Goal: Transaction & Acquisition: Purchase product/service

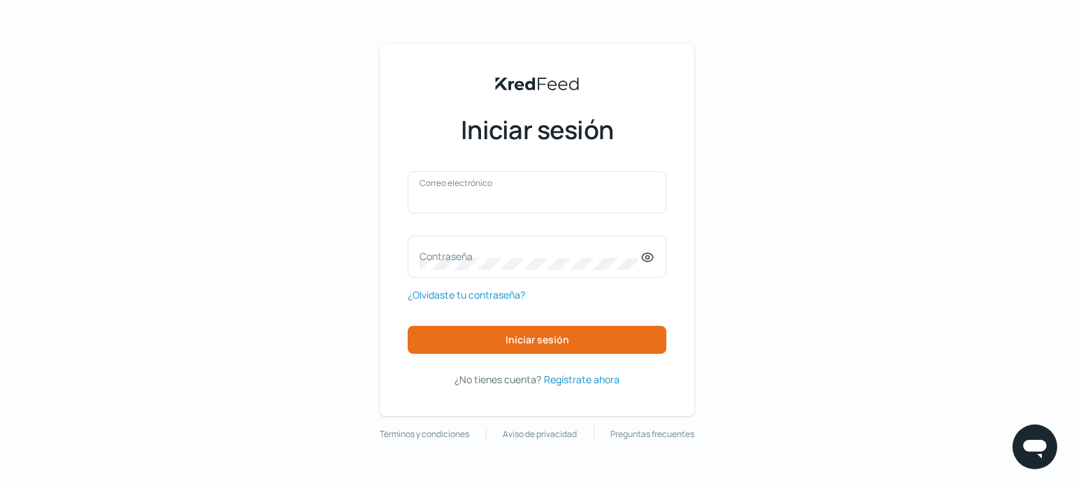
type input "jaorendain@sanjosecomercial.com"
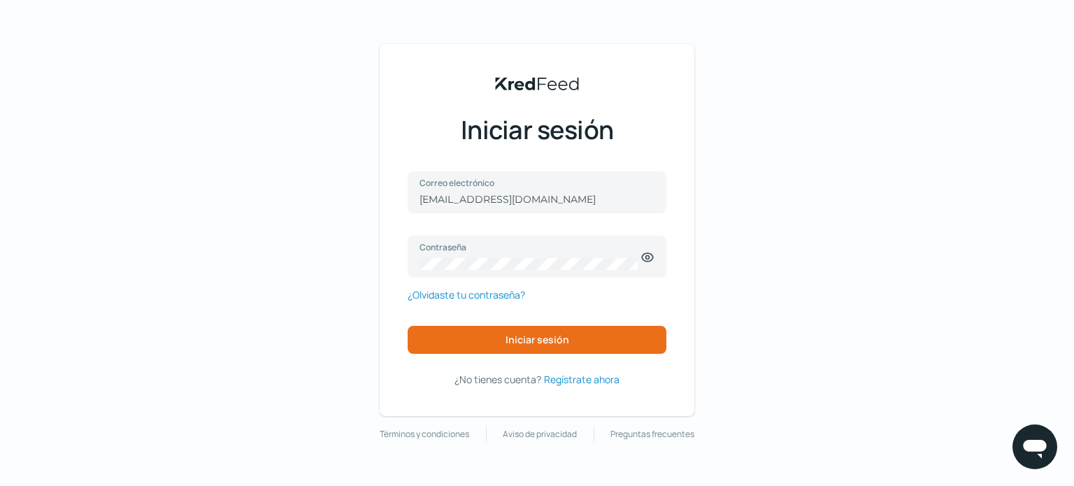
click at [515, 355] on div "jaorendain@sanjosecomercial.com Correo electrónico Contraseña ¿Olvidaste tu con…" at bounding box center [536, 279] width 259 height 217
click at [520, 345] on font "Iniciar sesión" at bounding box center [537, 339] width 64 height 13
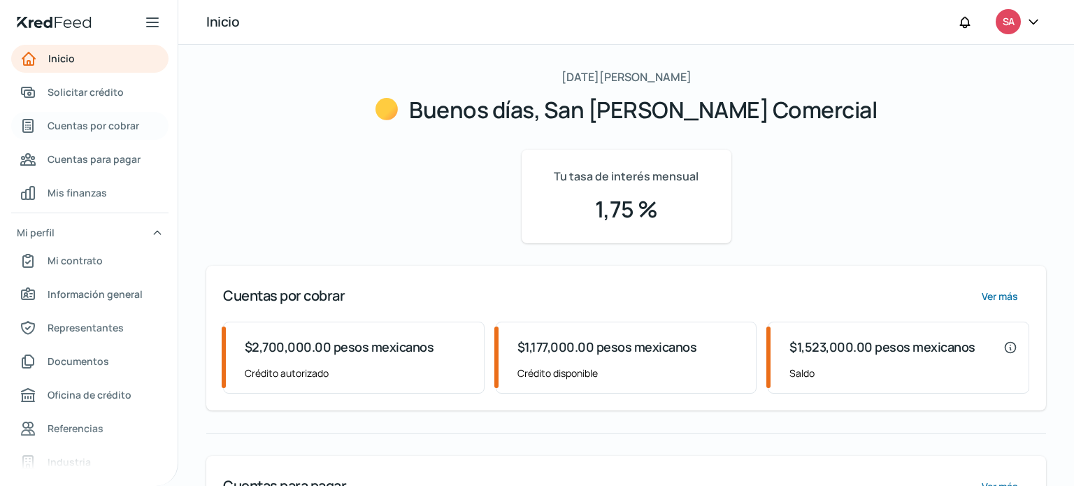
click at [117, 120] on font "Cuentas por cobrar" at bounding box center [94, 125] width 92 height 13
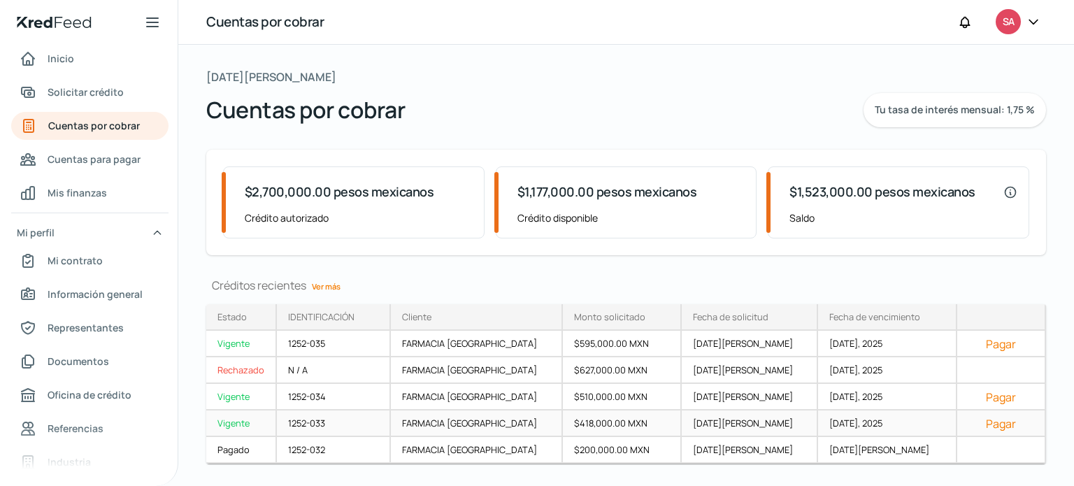
click at [989, 424] on font "Pagar" at bounding box center [1001, 423] width 30 height 15
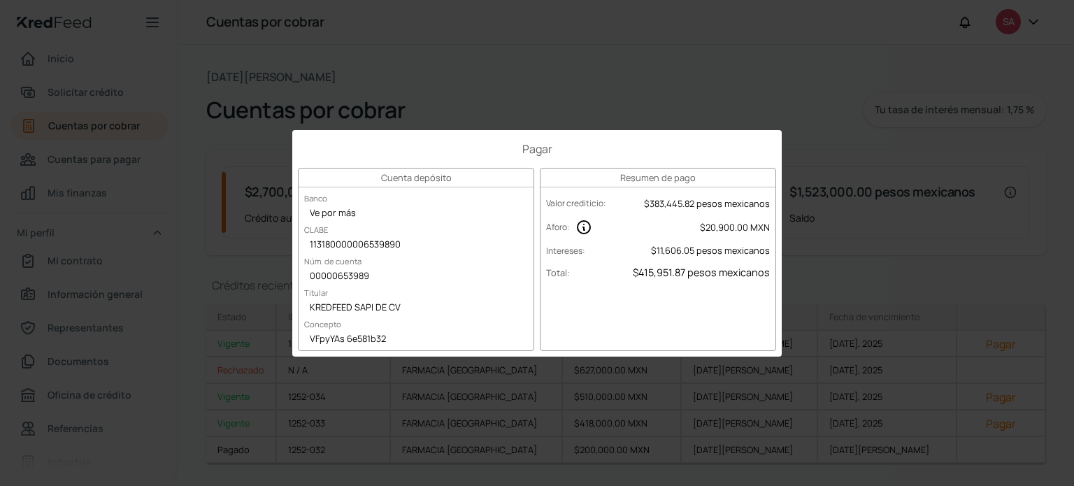
click at [784, 148] on div "Pagar Cuenta depósito Banco Ve por más CLABE 113180000006539890 Núm. de cuenta …" at bounding box center [537, 243] width 1074 height 486
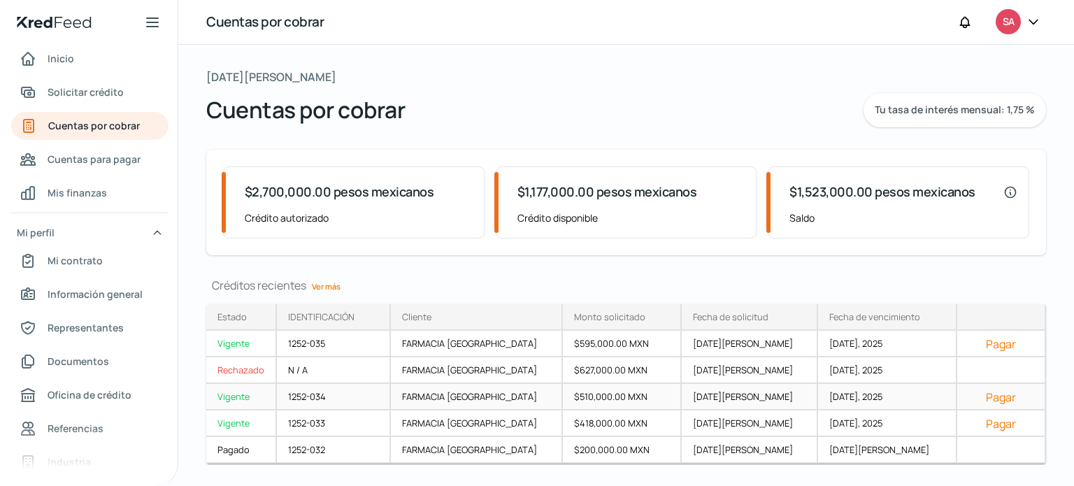
click at [986, 396] on font "Pagar" at bounding box center [1001, 396] width 30 height 15
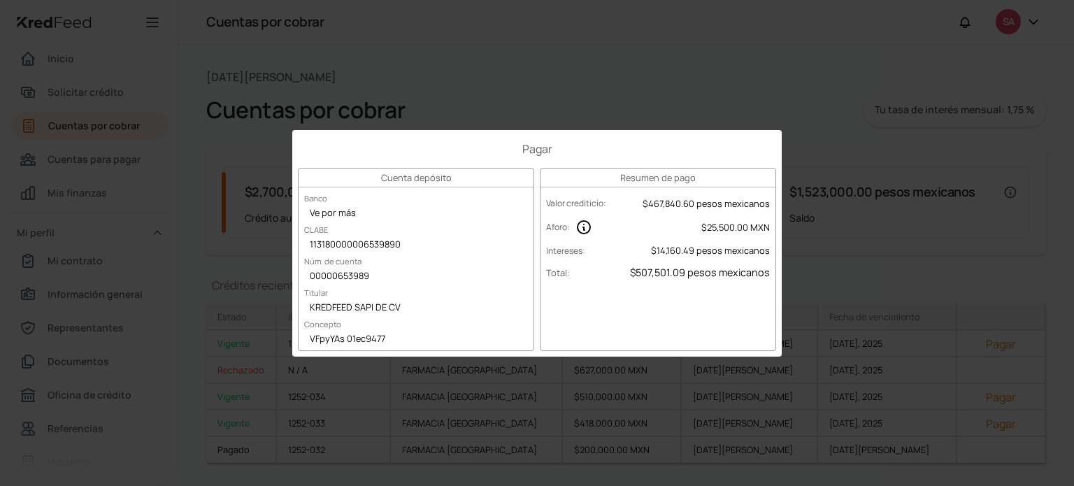
click at [860, 274] on div "Pagar Cuenta depósito Banco Ve por más CLABE 113180000006539890 Núm. de cuenta …" at bounding box center [537, 243] width 1074 height 486
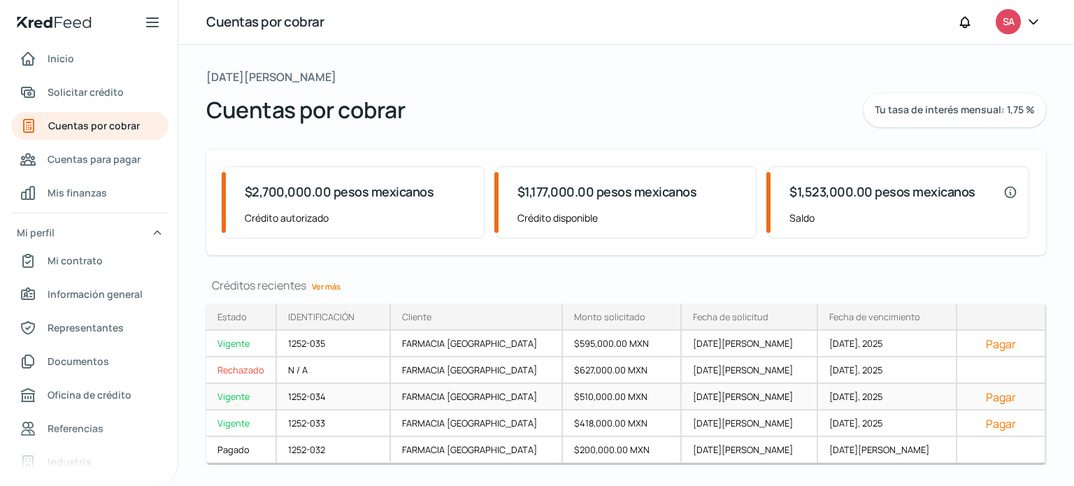
click at [993, 391] on font "Pagar" at bounding box center [1001, 396] width 30 height 15
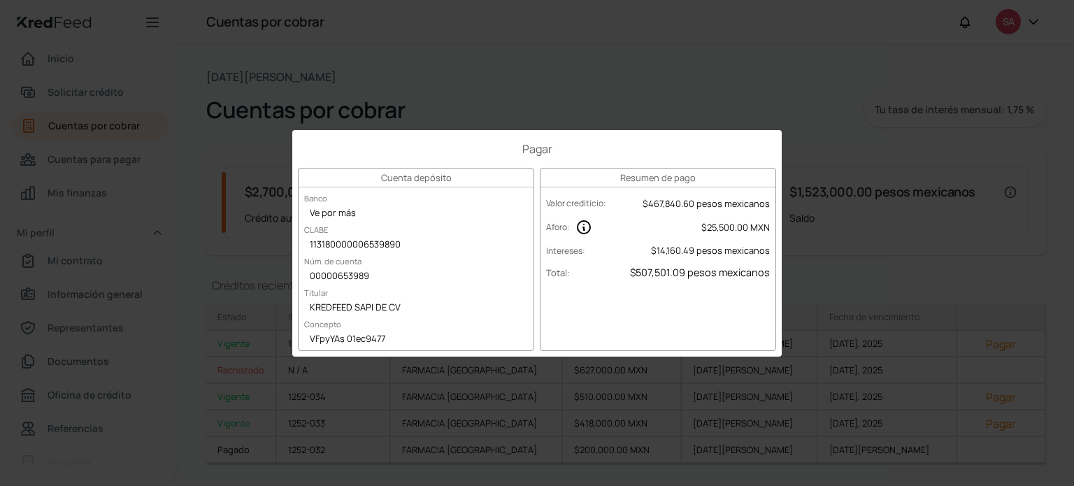
click at [918, 194] on div "Pagar Cuenta depósito Banco Ve por más CLABE 113180000006539890 Núm. de cuenta …" at bounding box center [537, 243] width 1074 height 486
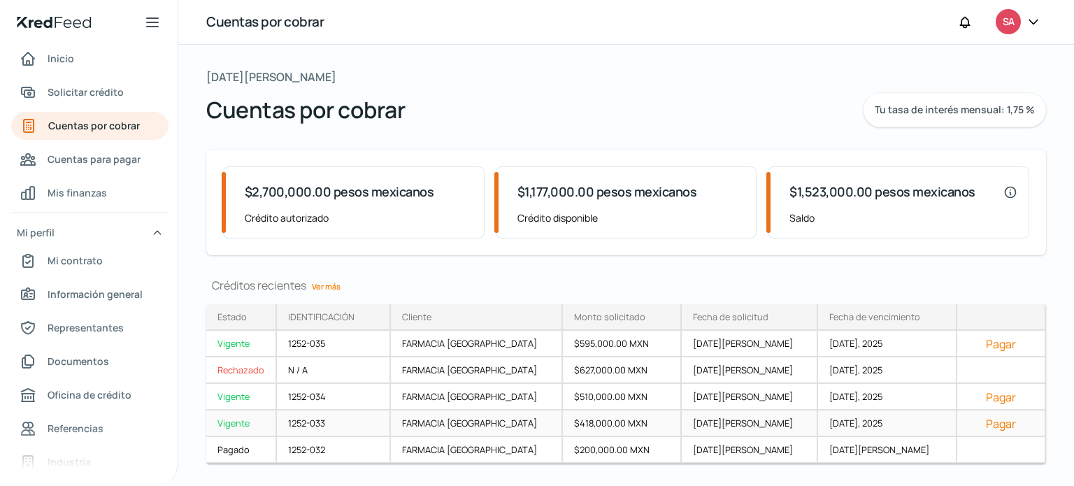
click at [974, 421] on button "Pagar" at bounding box center [1000, 423] width 65 height 14
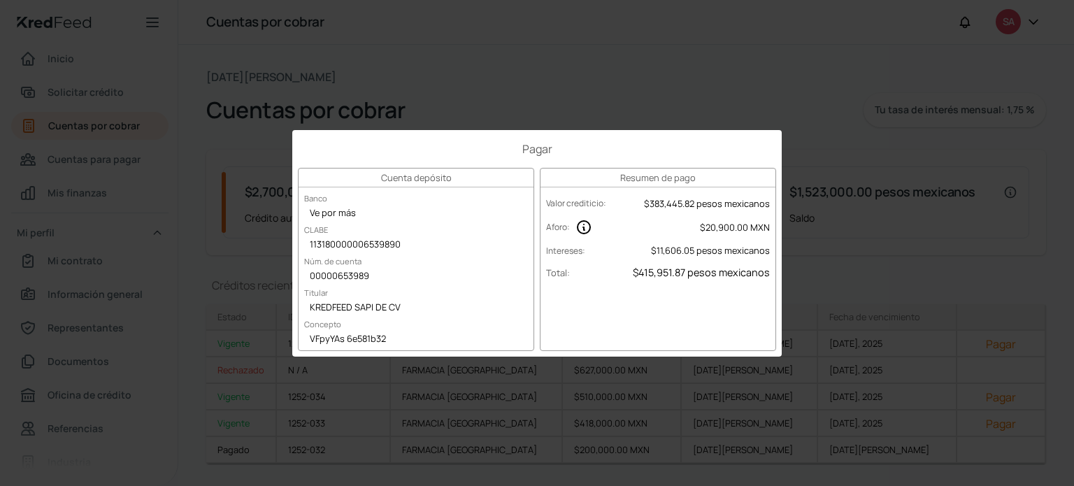
drag, startPoint x: 854, startPoint y: 371, endPoint x: 849, endPoint y: 366, distance: 7.4
click at [854, 371] on div "Pagar Cuenta depósito Banco Ve por más CLABE 113180000006539890 Núm. de cuenta …" at bounding box center [537, 243] width 1074 height 486
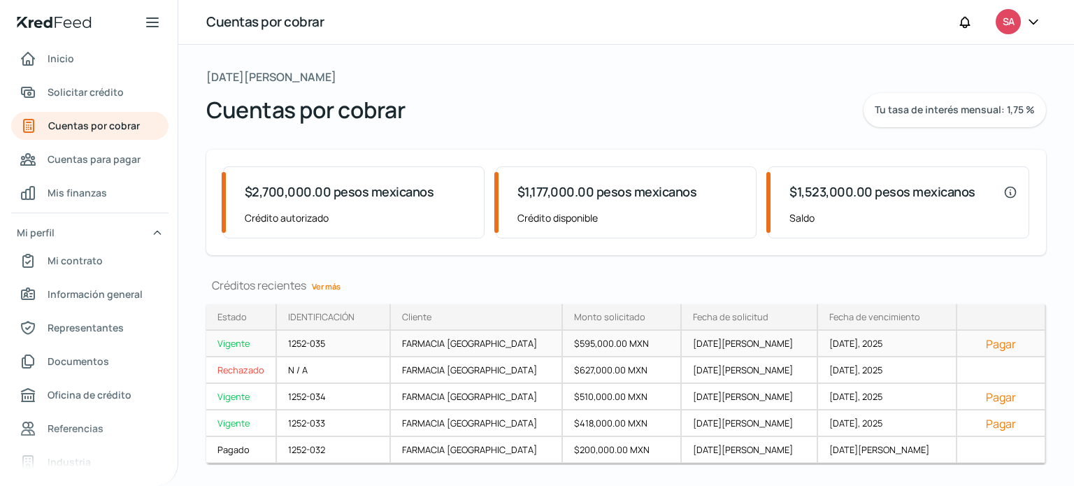
click at [995, 340] on font "Pagar" at bounding box center [1001, 343] width 30 height 15
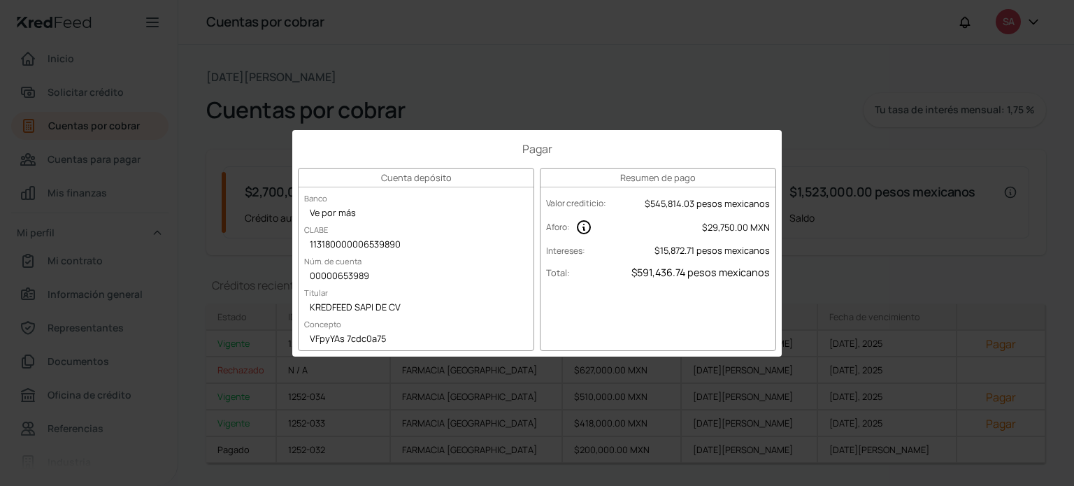
drag, startPoint x: 753, startPoint y: 393, endPoint x: 793, endPoint y: 391, distance: 39.9
click at [753, 393] on div "Pagar Cuenta depósito Banco Ve por más CLABE 113180000006539890 Núm. de cuenta …" at bounding box center [537, 243] width 1074 height 486
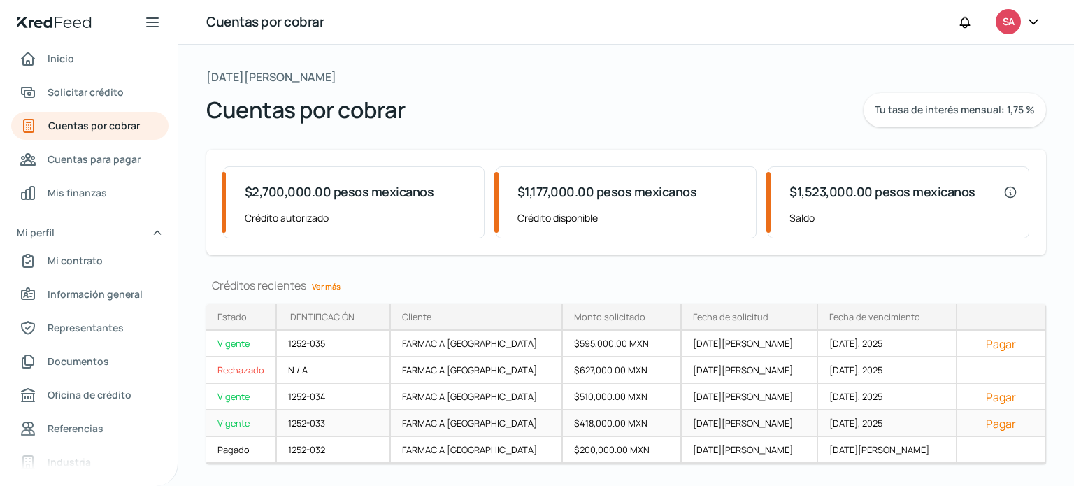
click at [993, 421] on font "Pagar" at bounding box center [1001, 423] width 30 height 15
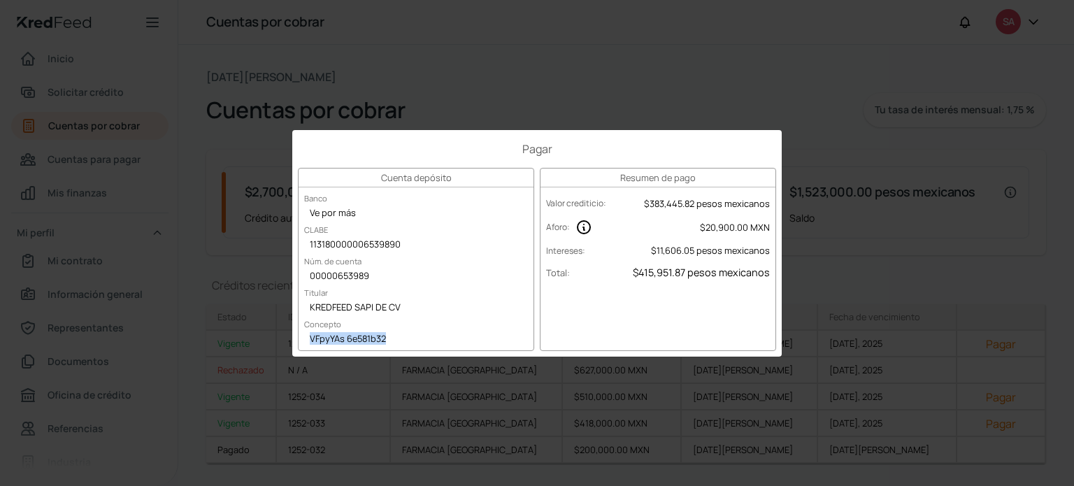
click at [373, 75] on div "Pagar Cuenta depósito Banco Ve por más CLABE 113180000006539890 Núm. de cuenta …" at bounding box center [537, 243] width 1074 height 486
